Goal: Information Seeking & Learning: Check status

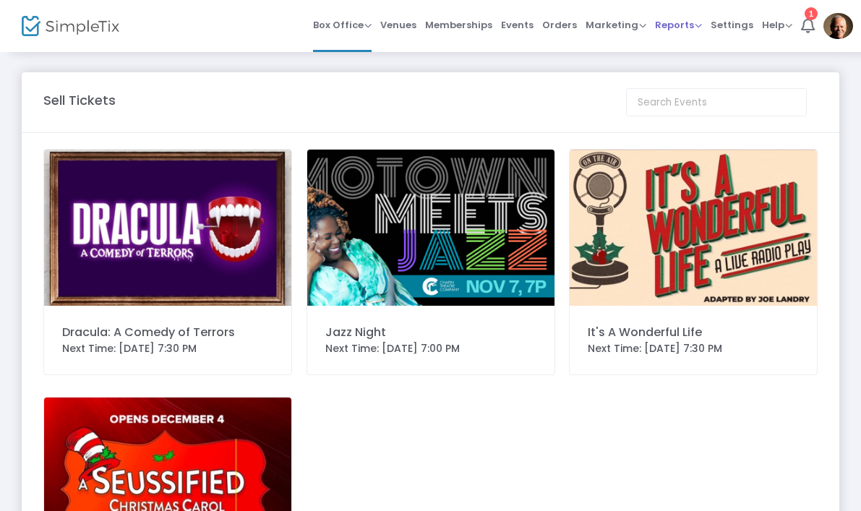
click at [677, 30] on span "Reports" at bounding box center [678, 25] width 47 height 14
click at [718, 75] on li "Sales Reports" at bounding box center [702, 77] width 94 height 28
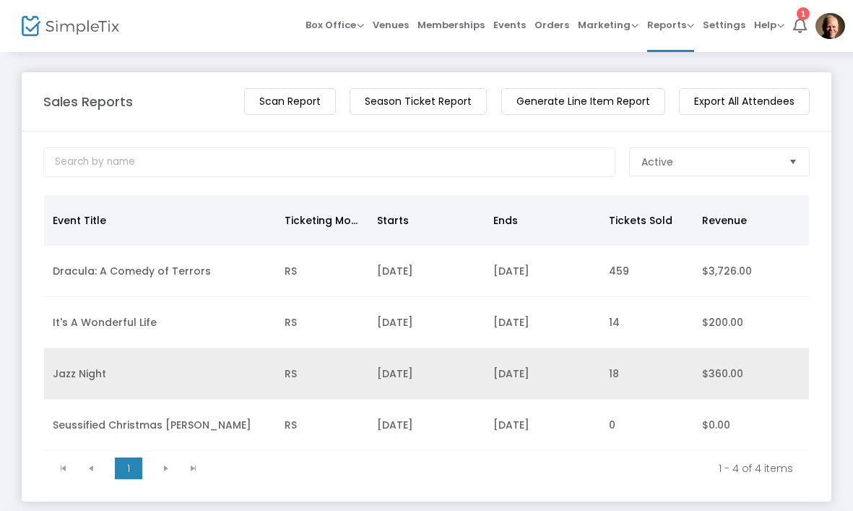
click at [96, 379] on td "Jazz Night" at bounding box center [160, 373] width 232 height 51
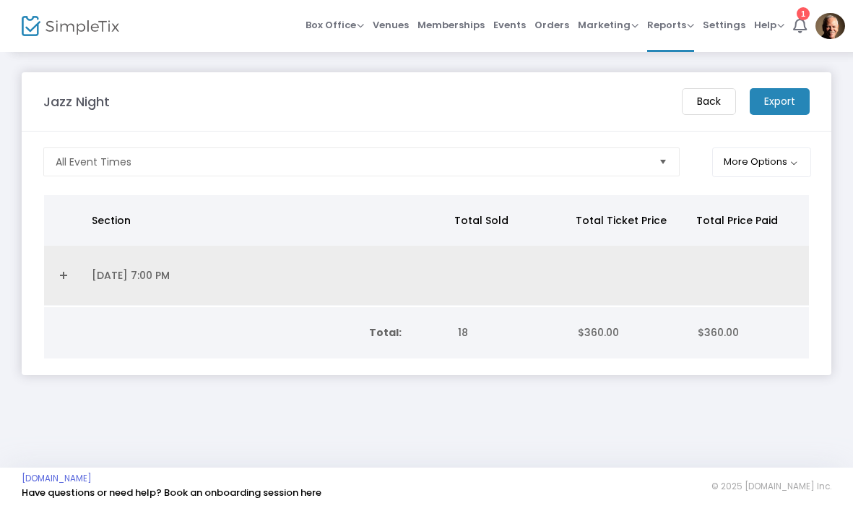
click at [73, 276] on link "Expand Details" at bounding box center [64, 275] width 22 height 23
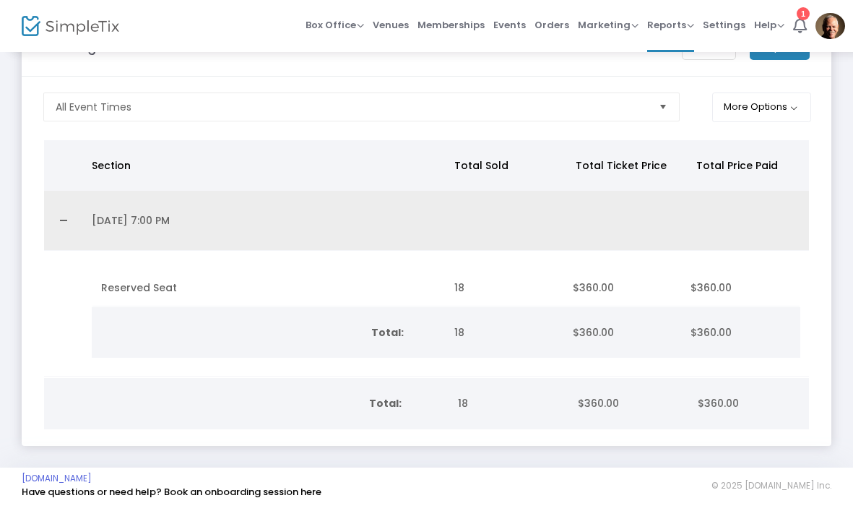
scroll to position [54, 0]
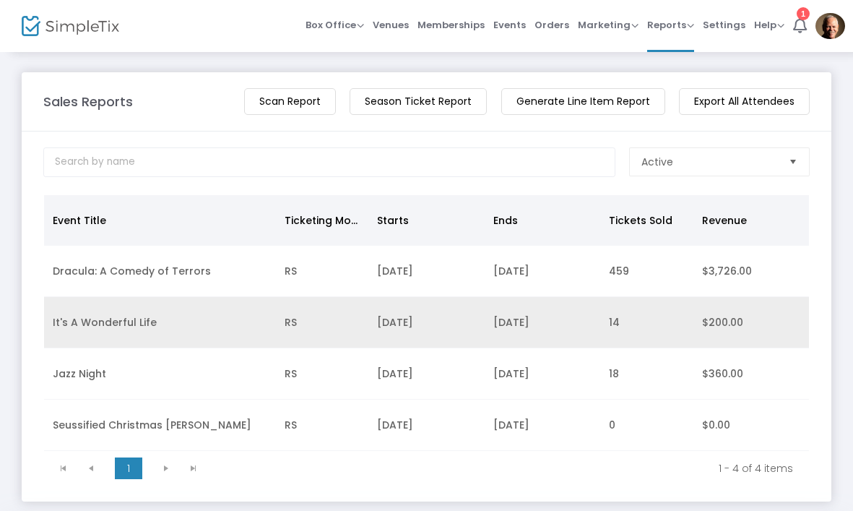
click at [135, 332] on td "It's A Wonderful Life" at bounding box center [160, 322] width 232 height 51
